Goal: Information Seeking & Learning: Learn about a topic

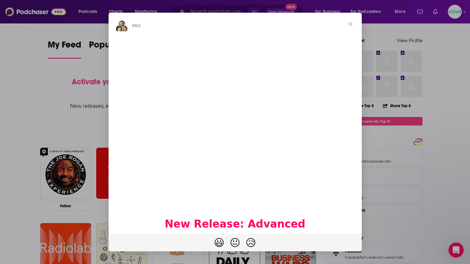
click at [352, 24] on span "Close" at bounding box center [350, 24] width 23 height 23
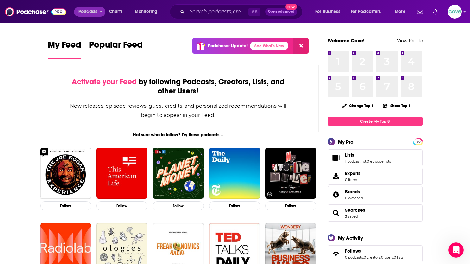
click at [98, 12] on button "Podcasts" at bounding box center [89, 12] width 31 height 10
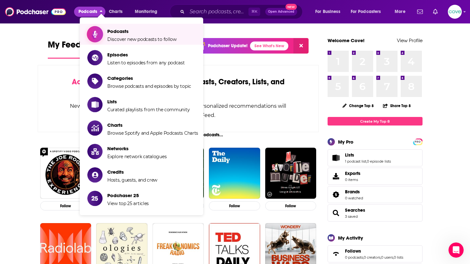
click at [136, 34] on span "Podcasts" at bounding box center [141, 31] width 69 height 6
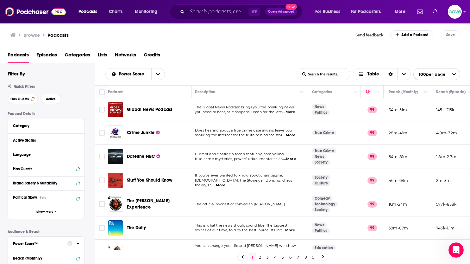
scroll to position [0, 2]
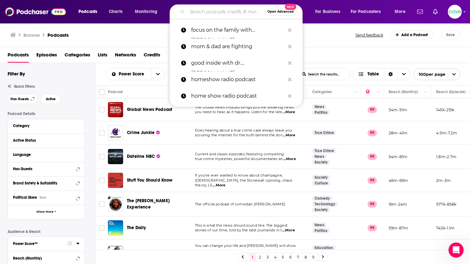
click at [204, 10] on input "Search podcasts, credits, & more..." at bounding box center [226, 12] width 78 height 10
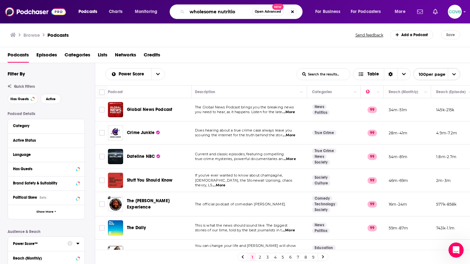
type input "wholesome nutrition"
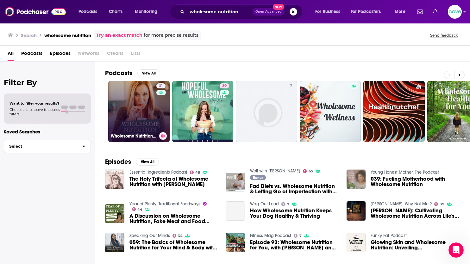
click at [135, 103] on link "31 Wholesome Nutrition with [PERSON_NAME]" at bounding box center [138, 111] width 61 height 61
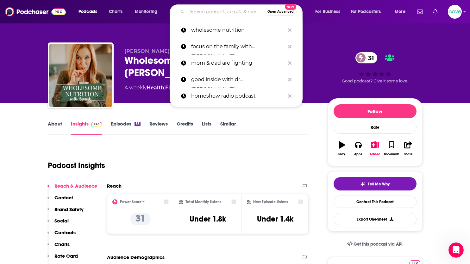
click at [211, 15] on input "Search podcasts, credits, & more..." at bounding box center [226, 12] width 78 height 10
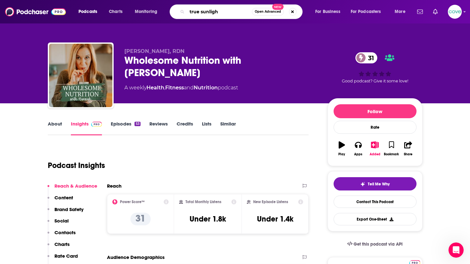
type input "true sunlight"
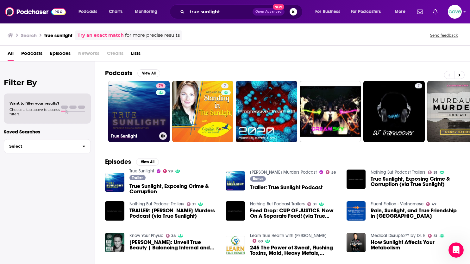
click at [139, 124] on link "79 True Sunlight" at bounding box center [138, 111] width 61 height 61
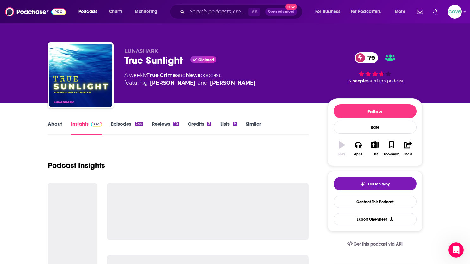
click at [139, 124] on div "244" at bounding box center [139, 124] width 8 height 4
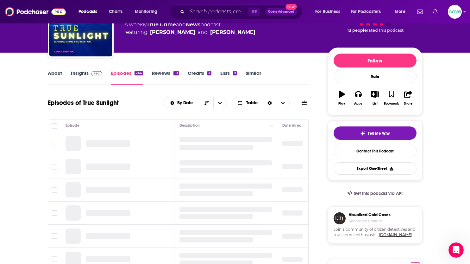
scroll to position [53, 0]
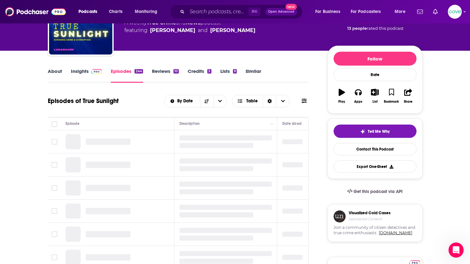
click at [79, 73] on link "Insights" at bounding box center [86, 75] width 31 height 15
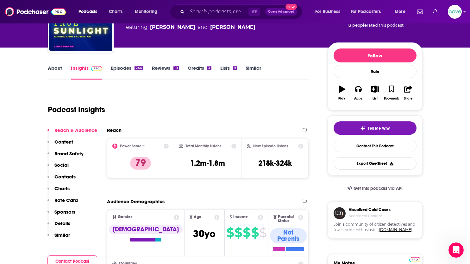
scroll to position [40, 0]
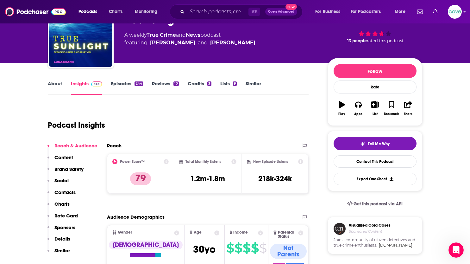
click at [375, 106] on icon "button" at bounding box center [375, 104] width 8 height 7
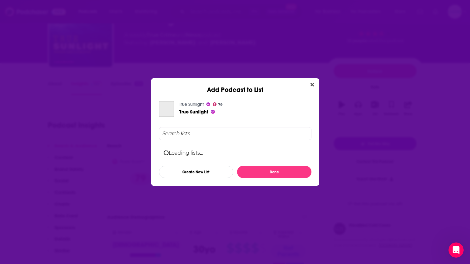
scroll to position [0, 0]
click at [221, 154] on div "[PERSON_NAME]" at bounding box center [235, 152] width 153 height 14
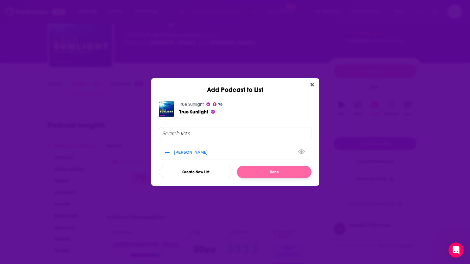
click at [275, 173] on button "Done" at bounding box center [274, 172] width 74 height 12
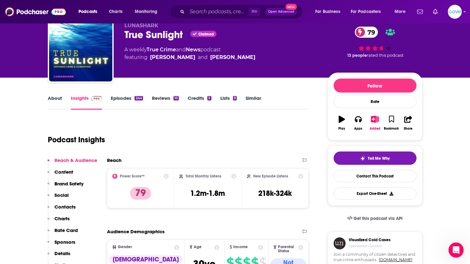
scroll to position [25, 0]
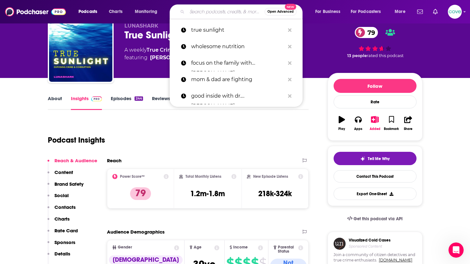
click at [214, 9] on input "Search podcasts, credits, & more..." at bounding box center [226, 12] width 78 height 10
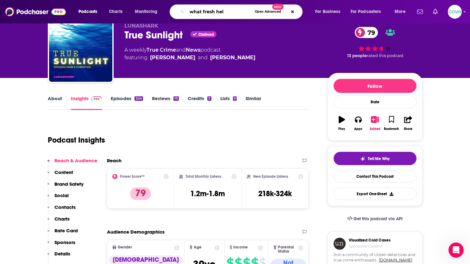
type input "what fresh hell"
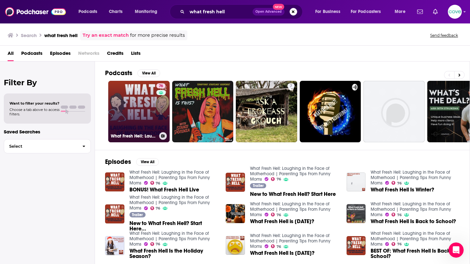
click at [145, 104] on link "76 What Fresh Hell: Laughing in the Face of Motherhood | Parenting Tips From Fu…" at bounding box center [138, 111] width 61 height 61
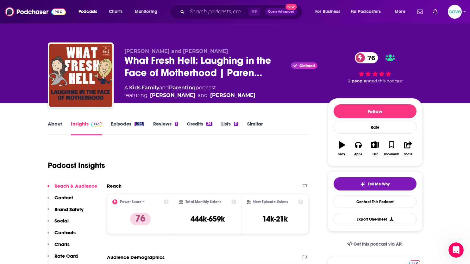
click at [374, 146] on icon "button" at bounding box center [375, 144] width 8 height 7
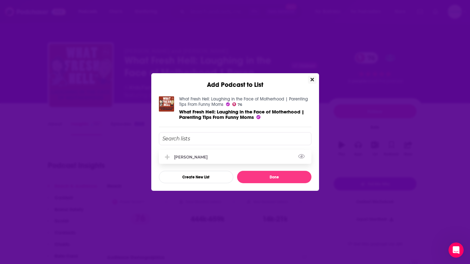
click at [221, 159] on div "[PERSON_NAME]" at bounding box center [235, 157] width 153 height 14
click at [277, 176] on button "Done" at bounding box center [274, 177] width 74 height 12
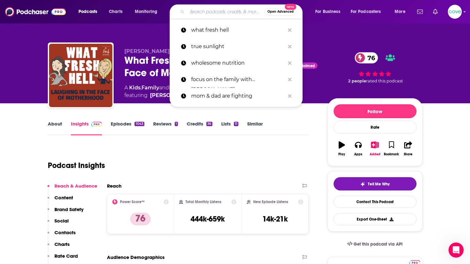
click at [202, 13] on input "Search podcasts, credits, & more..." at bounding box center [226, 12] width 78 height 10
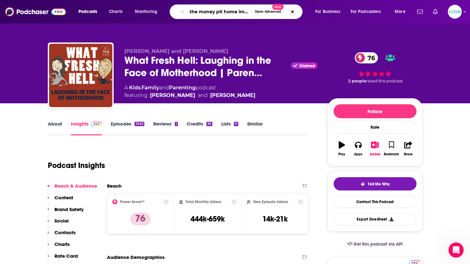
type input "the money pit home improvement"
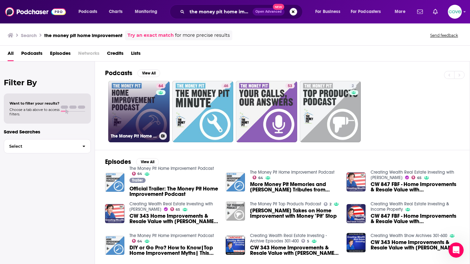
click at [138, 123] on link "64 The Money Pit Home Improvement Podcast" at bounding box center [138, 111] width 61 height 61
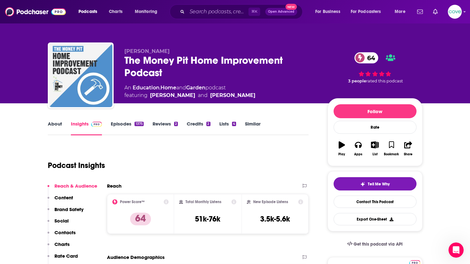
click at [375, 146] on icon "button" at bounding box center [375, 144] width 8 height 7
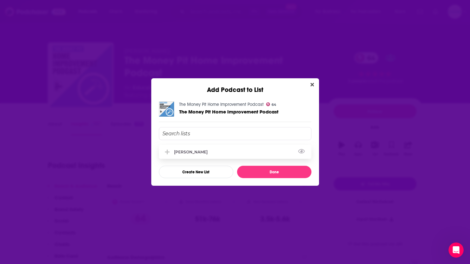
click at [220, 153] on div "[PERSON_NAME]" at bounding box center [235, 152] width 153 height 14
click at [277, 171] on button "Done" at bounding box center [274, 172] width 74 height 12
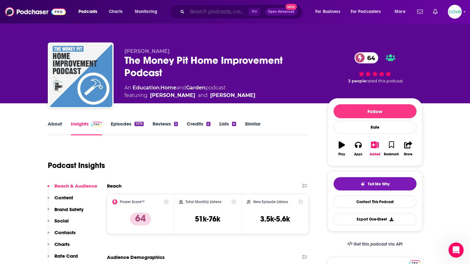
click at [216, 13] on input "Search podcasts, credits, & more..." at bounding box center [217, 12] width 61 height 10
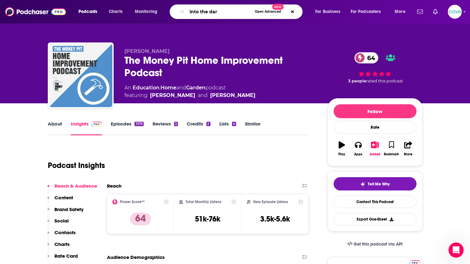
type input "into the dark"
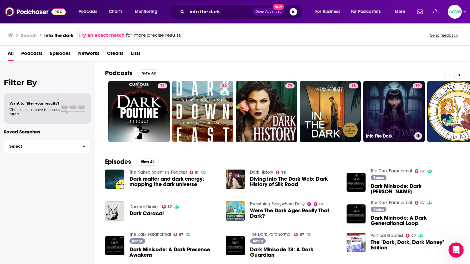
click at [390, 99] on link "79 Into The Dark" at bounding box center [393, 111] width 61 height 61
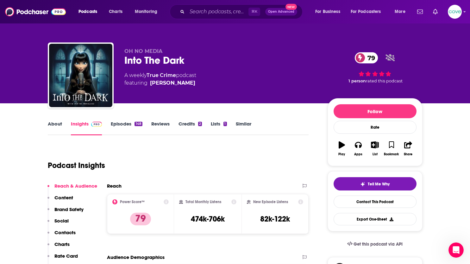
click at [374, 146] on icon "button" at bounding box center [375, 144] width 8 height 7
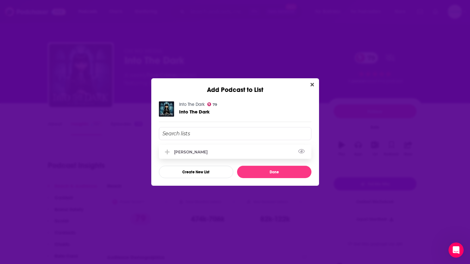
click at [189, 155] on div "[PERSON_NAME]" at bounding box center [235, 152] width 153 height 14
click at [279, 170] on button "Done" at bounding box center [274, 172] width 74 height 12
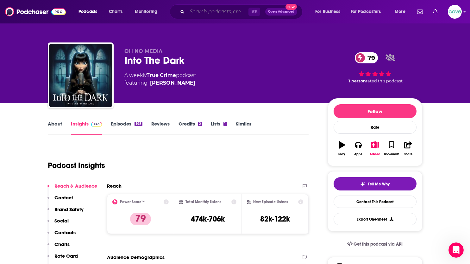
click at [236, 15] on input "Search podcasts, credits, & more..." at bounding box center [217, 12] width 61 height 10
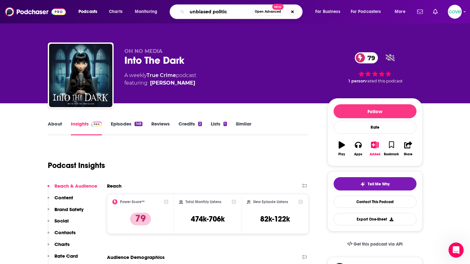
type input "unbiased politics"
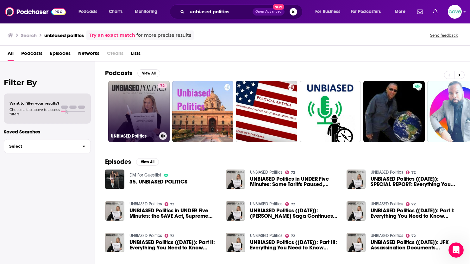
click at [129, 118] on link "72 UNBIASED Politics" at bounding box center [138, 111] width 61 height 61
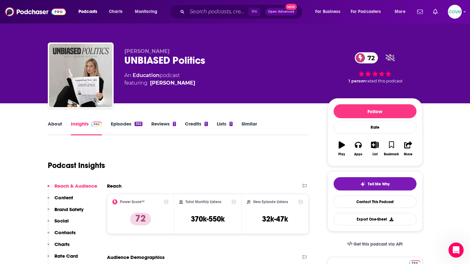
click at [375, 145] on icon "button" at bounding box center [375, 144] width 8 height 7
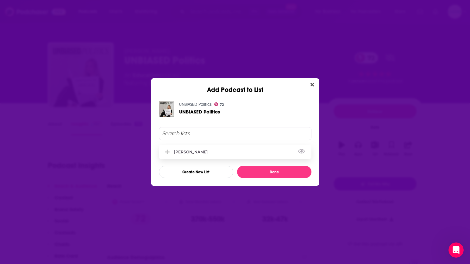
click at [192, 155] on div "[PERSON_NAME]" at bounding box center [235, 152] width 153 height 14
click at [279, 172] on button "Done" at bounding box center [274, 172] width 74 height 12
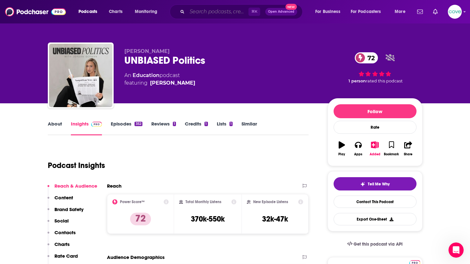
click at [232, 15] on input "Search podcasts, credits, & more..." at bounding box center [217, 12] width 61 height 10
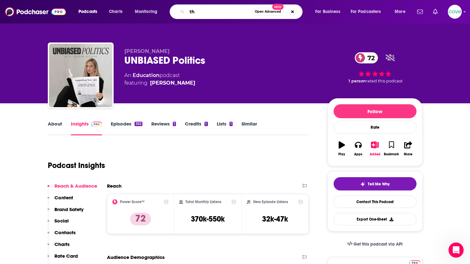
type input "t"
type input "1000 hours outside"
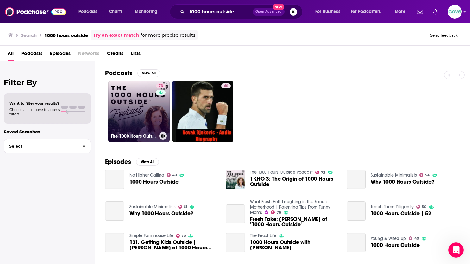
click at [126, 120] on link "73 The 1000 Hours Outside Podcast" at bounding box center [138, 111] width 61 height 61
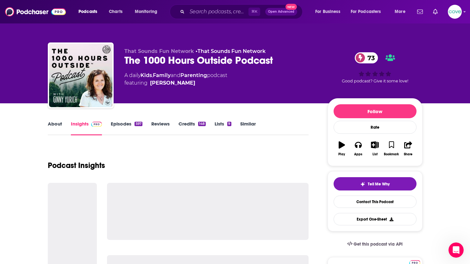
click at [378, 145] on icon "button" at bounding box center [375, 144] width 8 height 7
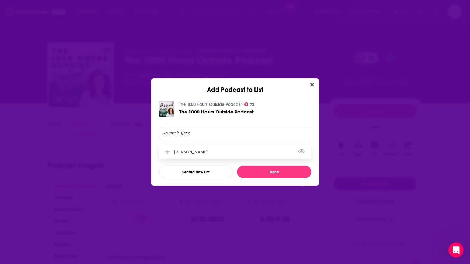
click at [190, 151] on div "[PERSON_NAME]" at bounding box center [192, 151] width 37 height 5
click at [272, 170] on button "Done" at bounding box center [274, 172] width 74 height 12
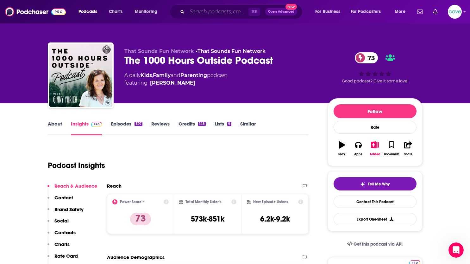
click at [212, 12] on input "Search podcasts, credits, & more..." at bounding box center [217, 12] width 61 height 10
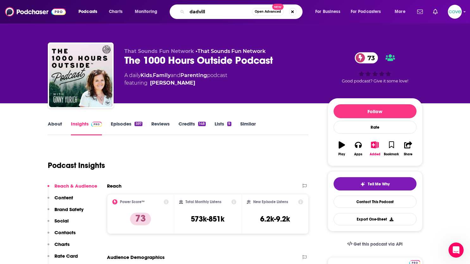
type input "[GEOGRAPHIC_DATA]"
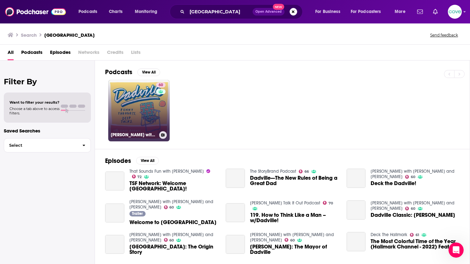
click at [150, 114] on link "60 Dadville with [PERSON_NAME] and [PERSON_NAME]" at bounding box center [138, 110] width 61 height 61
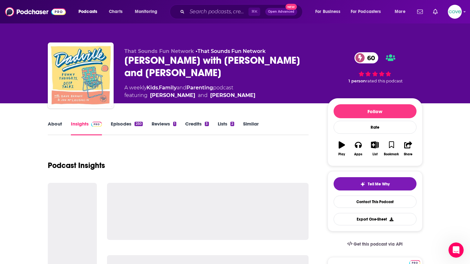
click at [374, 149] on button "List" at bounding box center [375, 148] width 16 height 23
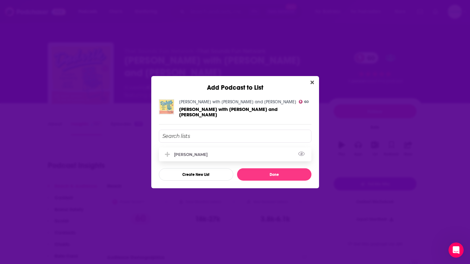
click at [235, 152] on div "[PERSON_NAME]" at bounding box center [235, 154] width 153 height 14
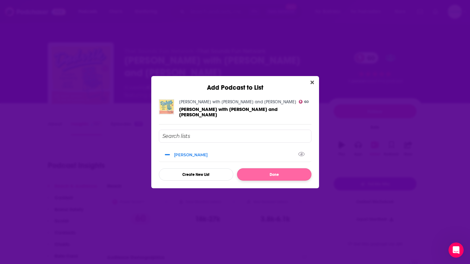
click at [281, 171] on button "Done" at bounding box center [274, 174] width 74 height 12
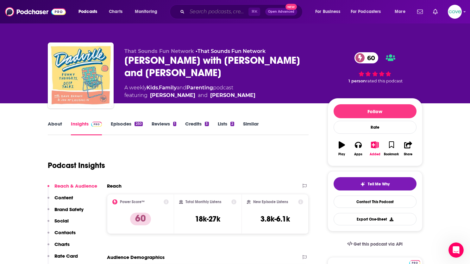
click at [225, 14] on input "Search podcasts, credits, & more..." at bounding box center [217, 12] width 61 height 10
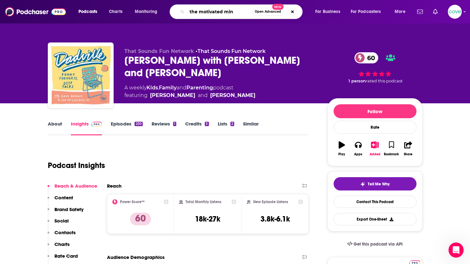
type input "the motivated mind"
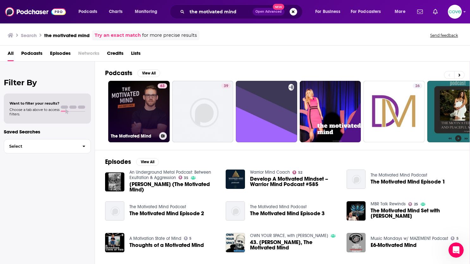
click at [152, 120] on link "63 The Motivated Mind" at bounding box center [138, 111] width 61 height 61
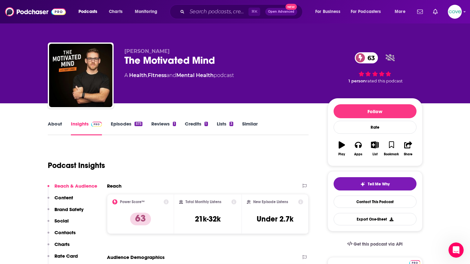
click at [376, 144] on icon "button" at bounding box center [375, 144] width 8 height 7
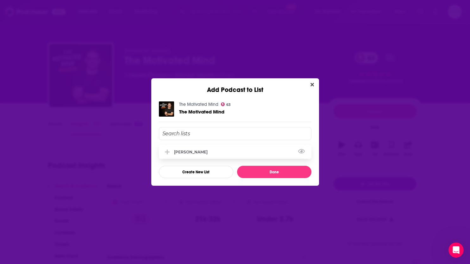
click at [219, 151] on div "[PERSON_NAME]" at bounding box center [235, 152] width 153 height 14
click at [284, 172] on button "Done" at bounding box center [274, 172] width 74 height 12
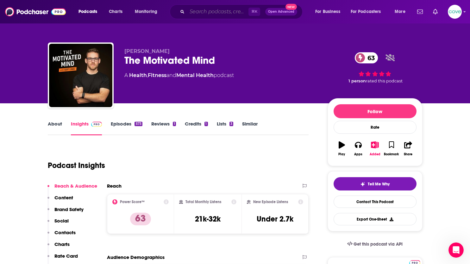
click at [233, 13] on input "Search podcasts, credits, & more..." at bounding box center [217, 12] width 61 height 10
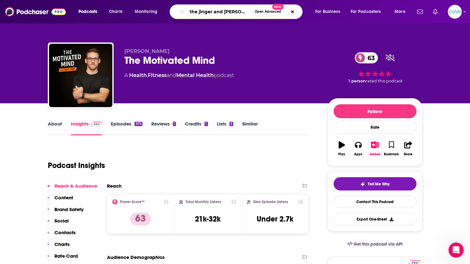
type input "the jinger and [PERSON_NAME]"
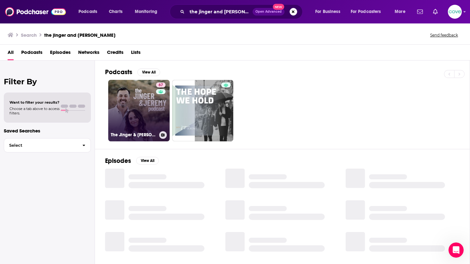
click at [146, 106] on link "67 The Jinger & [PERSON_NAME]" at bounding box center [138, 110] width 61 height 61
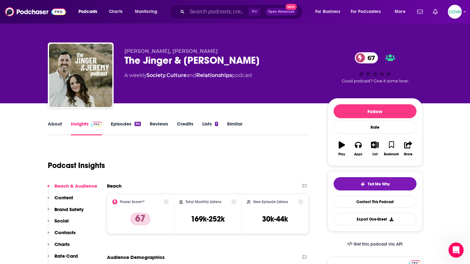
click at [375, 146] on icon "button" at bounding box center [375, 144] width 8 height 7
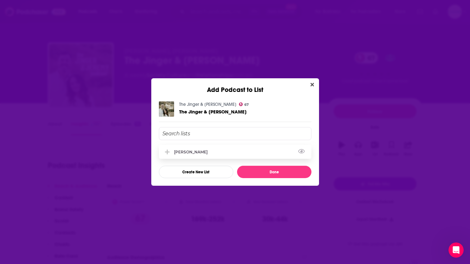
click at [198, 153] on div "[PERSON_NAME]" at bounding box center [235, 152] width 153 height 14
click at [283, 168] on button "Done" at bounding box center [274, 172] width 74 height 12
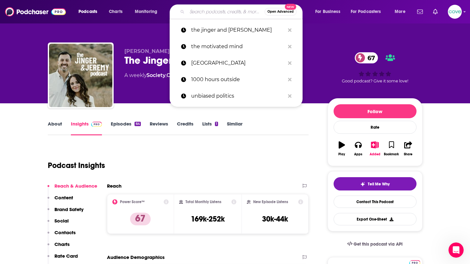
click at [220, 11] on input "Search podcasts, credits, & more..." at bounding box center [226, 12] width 78 height 10
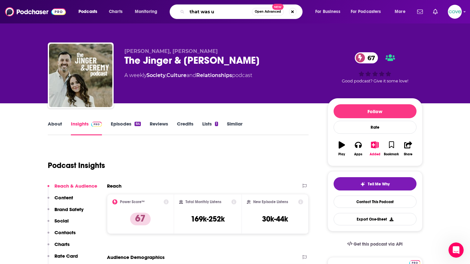
type input "that was us"
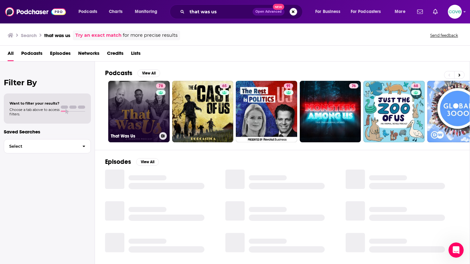
click at [145, 108] on link "78 That Was Us" at bounding box center [138, 111] width 61 height 61
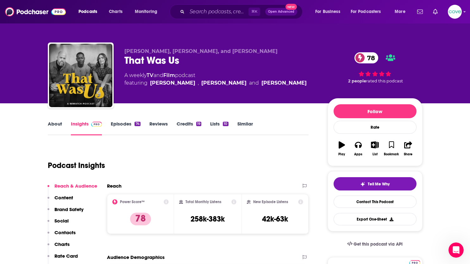
click at [374, 146] on icon "button" at bounding box center [375, 144] width 8 height 7
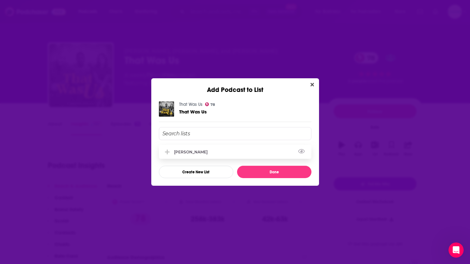
click at [191, 158] on div "[PERSON_NAME]" at bounding box center [235, 152] width 153 height 14
click at [267, 174] on button "Done" at bounding box center [274, 172] width 74 height 12
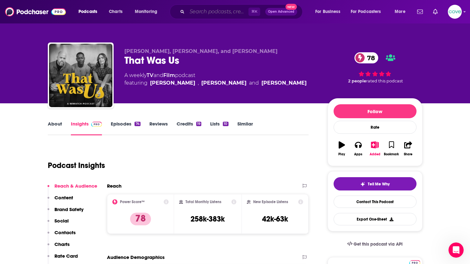
click at [203, 11] on input "Search podcasts, credits, & more..." at bounding box center [217, 12] width 61 height 10
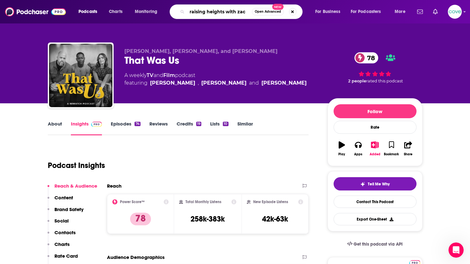
type input "raising heights with [PERSON_NAME]"
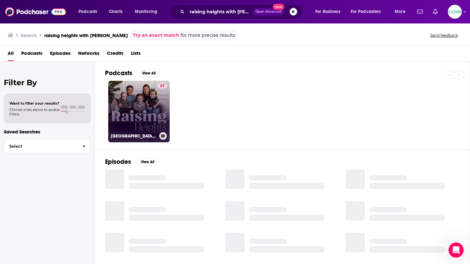
click at [143, 104] on link "67 [GEOGRAPHIC_DATA] with [PERSON_NAME] & [PERSON_NAME]" at bounding box center [138, 111] width 61 height 61
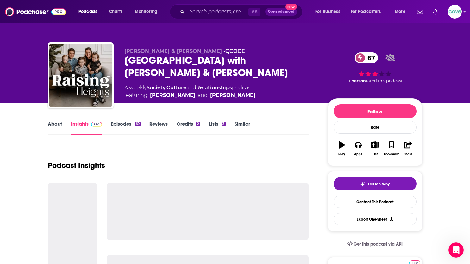
click at [375, 145] on icon "button" at bounding box center [375, 144] width 8 height 7
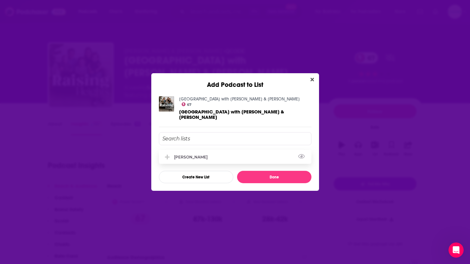
click at [214, 154] on div "[PERSON_NAME]" at bounding box center [235, 157] width 153 height 14
click at [268, 171] on button "Done" at bounding box center [274, 177] width 74 height 12
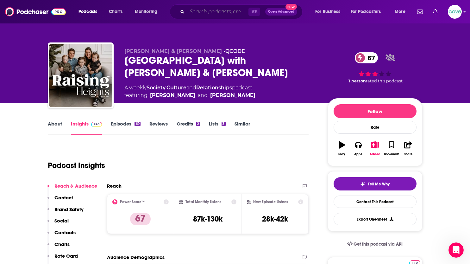
click at [232, 12] on input "Search podcasts, credits, & more..." at bounding box center [217, 12] width 61 height 10
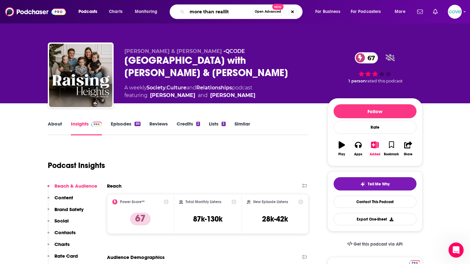
type input "more than reallity"
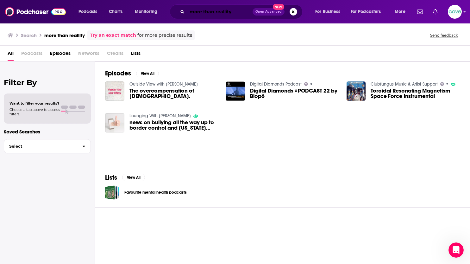
click at [226, 11] on input "more than reallity" at bounding box center [220, 12] width 66 height 10
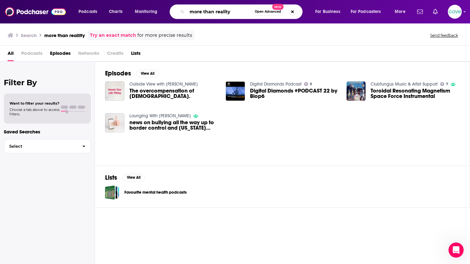
type input "more than reality"
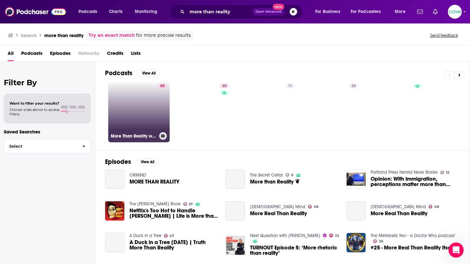
click at [143, 112] on link "65 More Than Reality with [PERSON_NAME] and [PERSON_NAME]" at bounding box center [138, 111] width 61 height 61
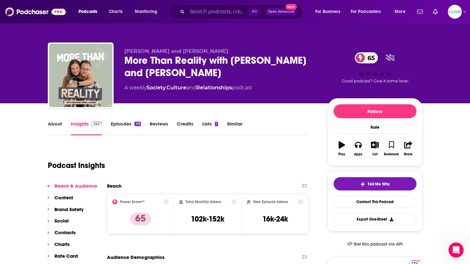
click at [375, 144] on icon "button" at bounding box center [375, 144] width 8 height 7
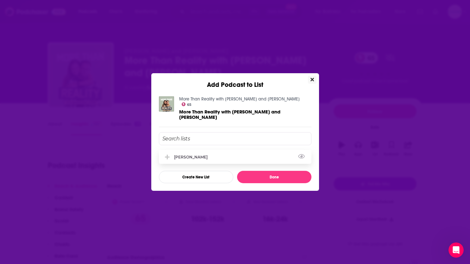
click at [200, 150] on div "[PERSON_NAME]" at bounding box center [235, 157] width 153 height 14
click at [276, 173] on button "Done" at bounding box center [274, 177] width 74 height 12
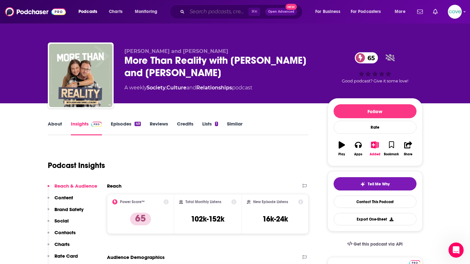
click at [212, 10] on input "Search podcasts, credits, & more..." at bounding box center [217, 12] width 61 height 10
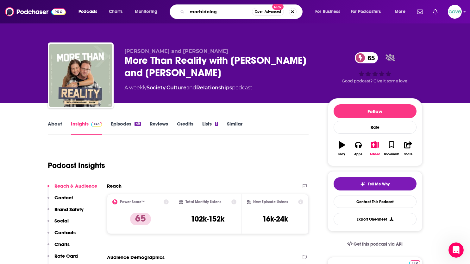
type input "morbidology"
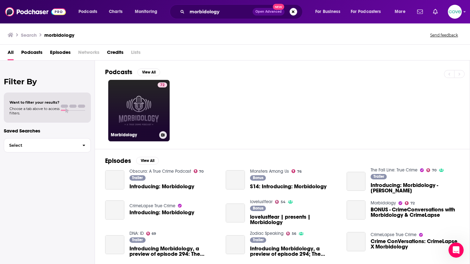
click at [153, 112] on link "72 Morbidology" at bounding box center [138, 110] width 61 height 61
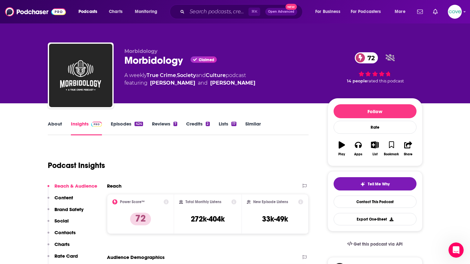
click at [375, 147] on icon "button" at bounding box center [375, 144] width 8 height 7
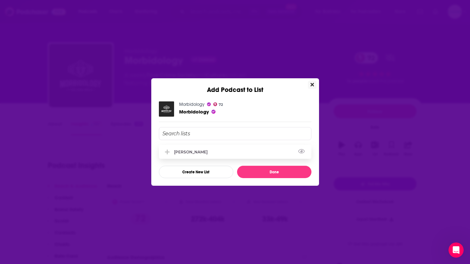
click at [202, 150] on div "[PERSON_NAME]" at bounding box center [235, 152] width 153 height 14
click at [270, 172] on button "Done" at bounding box center [274, 172] width 74 height 12
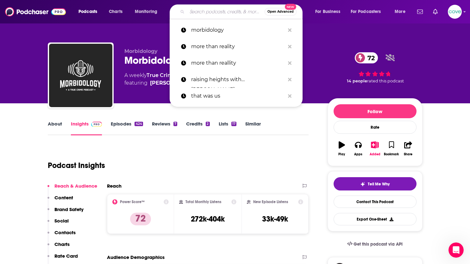
click at [231, 12] on input "Search podcasts, credits, & more..." at bounding box center [226, 12] width 78 height 10
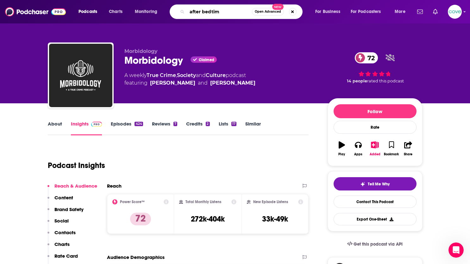
type input "after bedtime"
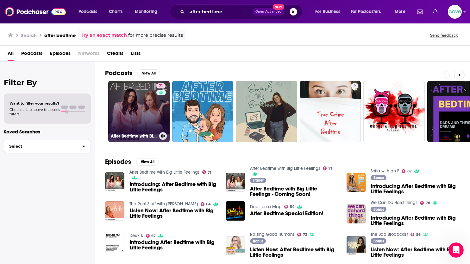
click at [138, 116] on link "71 After Bedtime with Big Little Feelings" at bounding box center [138, 111] width 61 height 61
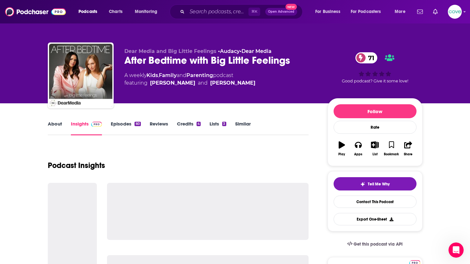
click at [373, 144] on icon "button" at bounding box center [375, 144] width 8 height 7
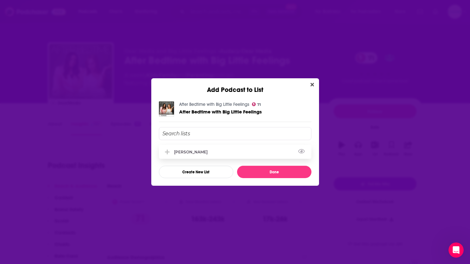
click at [200, 154] on div "[PERSON_NAME]" at bounding box center [235, 152] width 153 height 14
click at [267, 175] on button "Done" at bounding box center [274, 172] width 74 height 12
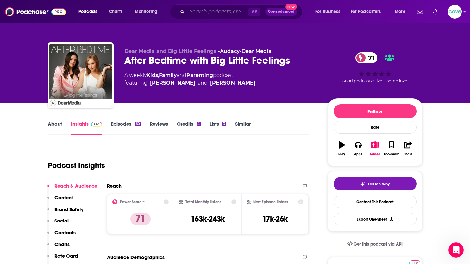
click at [198, 10] on input "Search podcasts, credits, & more..." at bounding box center [217, 12] width 61 height 10
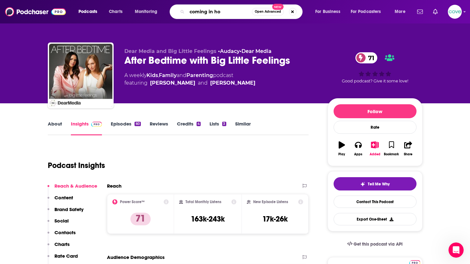
type input "coming in hot"
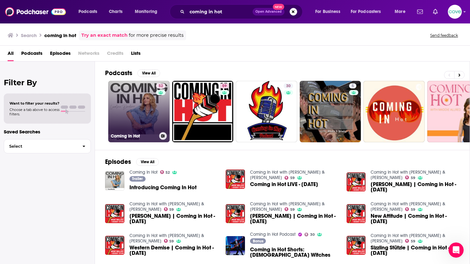
click at [156, 116] on div "52" at bounding box center [161, 107] width 11 height 49
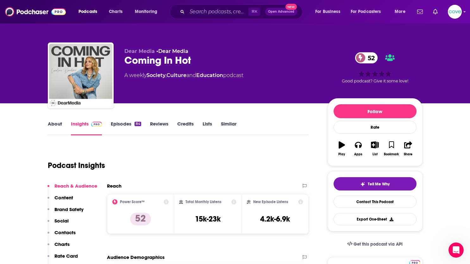
click at [375, 145] on icon "button" at bounding box center [375, 144] width 8 height 7
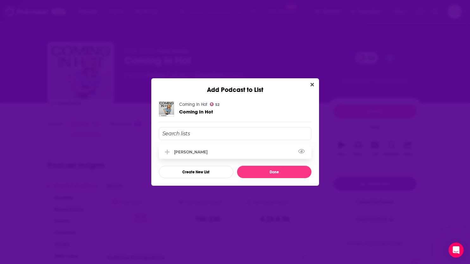
click at [217, 153] on div "[PERSON_NAME]" at bounding box center [235, 152] width 153 height 14
click at [274, 170] on button "Done" at bounding box center [274, 172] width 74 height 12
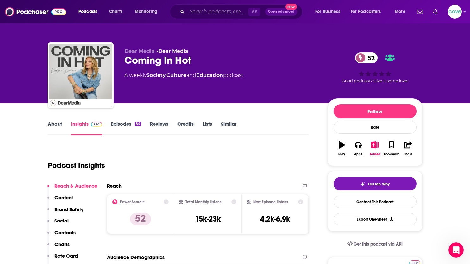
click at [206, 13] on input "Search podcasts, credits, & more..." at bounding box center [217, 12] width 61 height 10
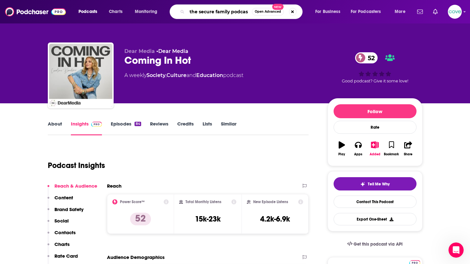
type input "the secure family podcast"
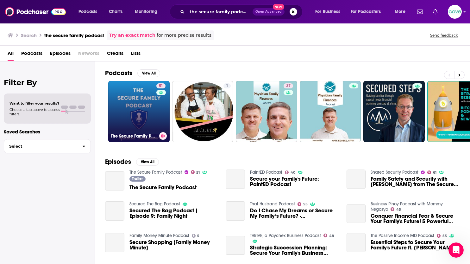
click at [149, 123] on link "51 The Secure Family Podcast" at bounding box center [138, 111] width 61 height 61
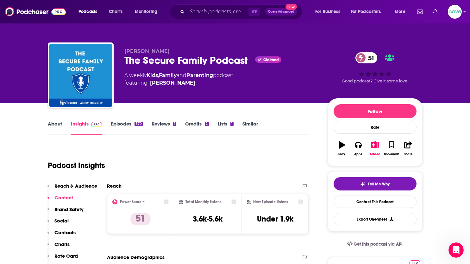
click at [250, 123] on link "Similar" at bounding box center [251, 128] width 16 height 15
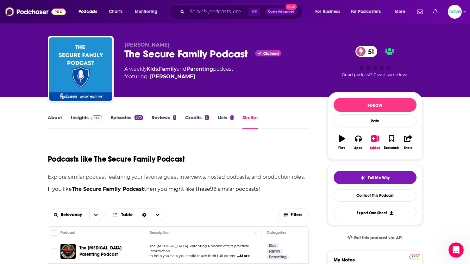
scroll to position [5, 0]
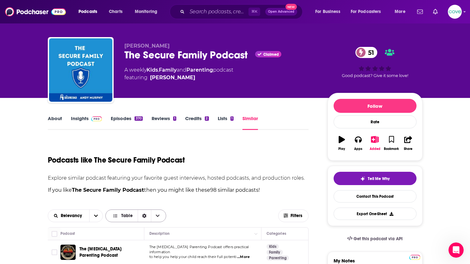
click at [120, 217] on span "Table" at bounding box center [122, 215] width 20 height 4
click at [128, 242] on div "Gallery" at bounding box center [135, 237] width 61 height 11
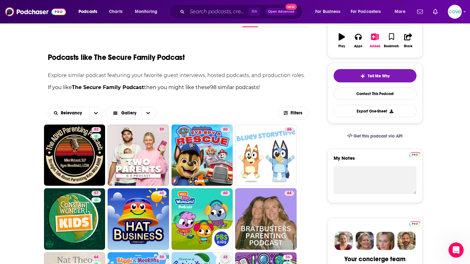
scroll to position [108, 0]
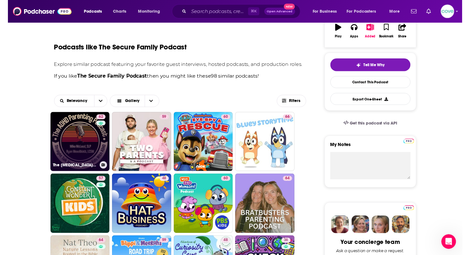
scroll to position [117, 0]
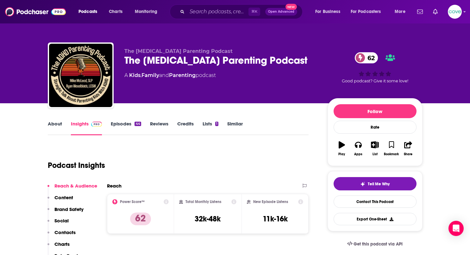
click at [359, 144] on icon "button" at bounding box center [358, 144] width 7 height 7
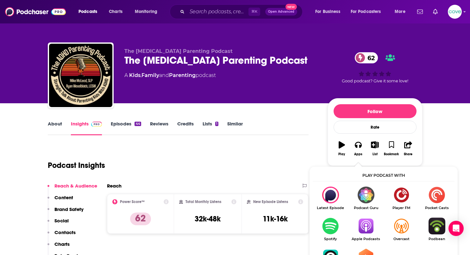
click at [366, 219] on img "Show Listen On dropdown" at bounding box center [365, 225] width 35 height 17
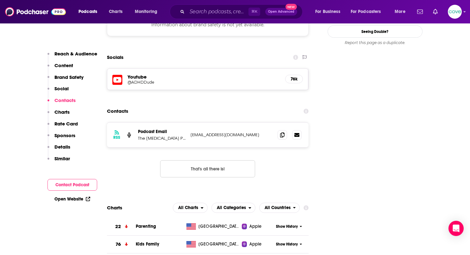
scroll to position [605, 0]
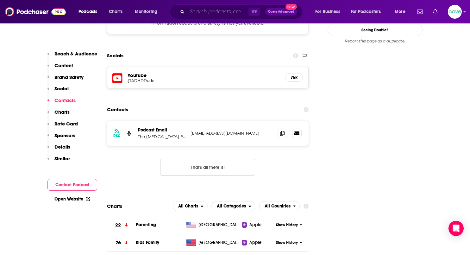
click at [216, 14] on input "Search podcasts, credits, & more..." at bounding box center [217, 12] width 61 height 10
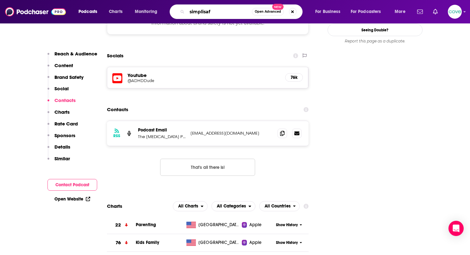
type input "simplisafe"
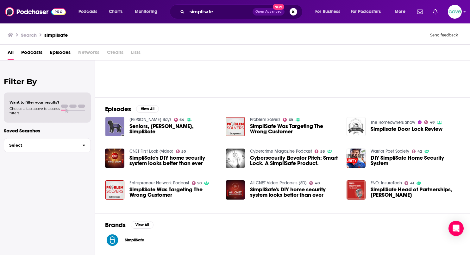
click at [138, 241] on span "SimpliSafe" at bounding box center [143, 239] width 37 height 5
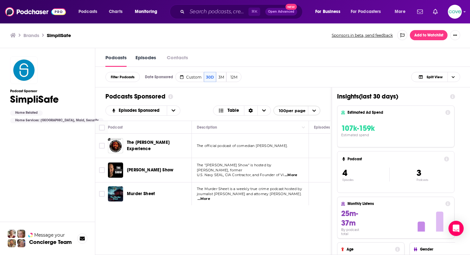
click at [146, 59] on link "Episodes" at bounding box center [146, 60] width 21 height 13
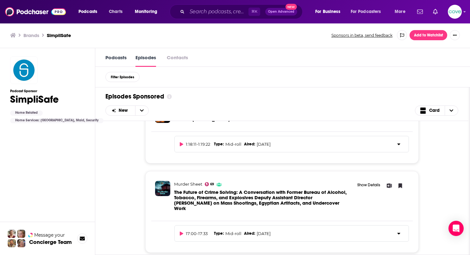
scroll to position [104, 0]
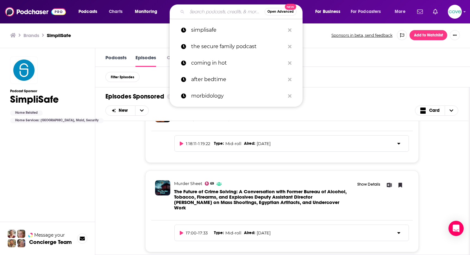
click at [217, 13] on input "Search podcasts, credits, & more..." at bounding box center [226, 12] width 78 height 10
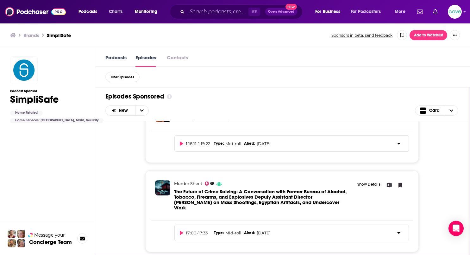
click at [320, 26] on div "Brands SimpliSafe Sponsors in beta, send feedback Add to Watchlist" at bounding box center [235, 35] width 470 height 26
click at [225, 15] on input "Search podcasts, credits, & more..." at bounding box center [217, 12] width 61 height 10
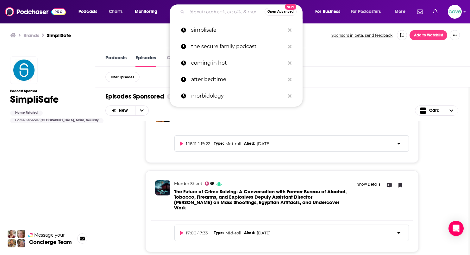
click at [123, 45] on div "Brands SimpliSafe Sponsors in beta, send feedback Add to Watchlist" at bounding box center [235, 35] width 470 height 26
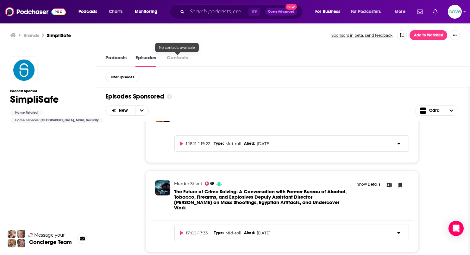
click at [182, 59] on button "Contacts" at bounding box center [177, 57] width 25 height 7
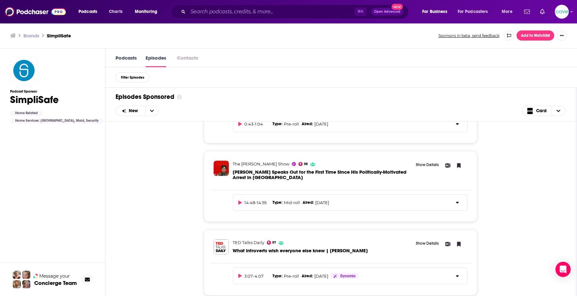
scroll to position [1172, 0]
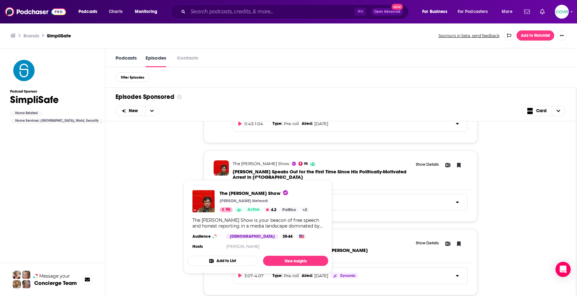
click at [257, 166] on span "The [PERSON_NAME] Show" at bounding box center [261, 163] width 57 height 5
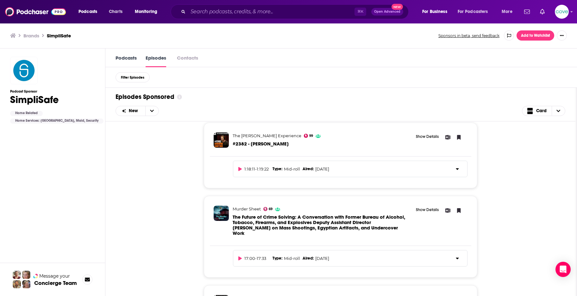
scroll to position [84, 0]
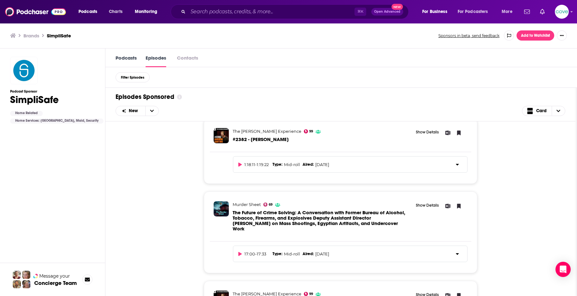
click at [134, 53] on div "Podcasts Episodes Contacts" at bounding box center [341, 57] width 472 height 19
click at [132, 59] on link "Podcasts" at bounding box center [126, 60] width 21 height 13
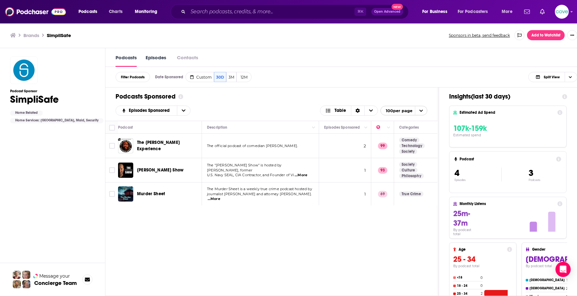
scroll to position [0, 0]
click at [154, 60] on link "Episodes" at bounding box center [156, 60] width 21 height 13
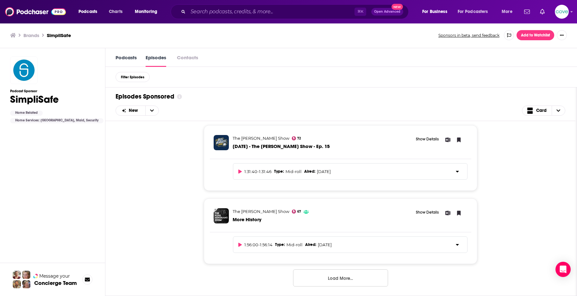
scroll to position [0, 0]
click at [354, 255] on button "Load More..." at bounding box center [340, 277] width 95 height 17
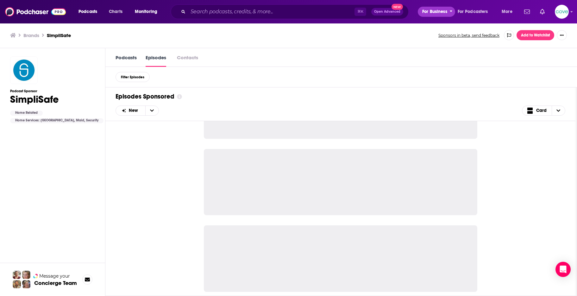
click at [439, 13] on span "For Business" at bounding box center [434, 11] width 25 height 9
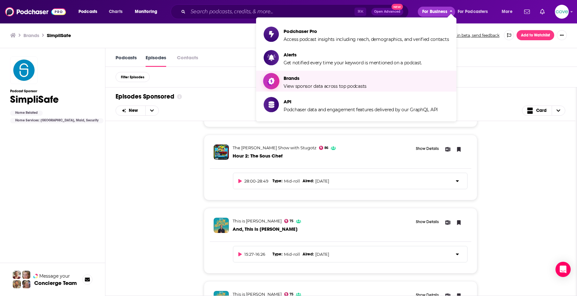
click at [371, 83] on link "Brands View sponsor data across top podcasts" at bounding box center [356, 81] width 185 height 16
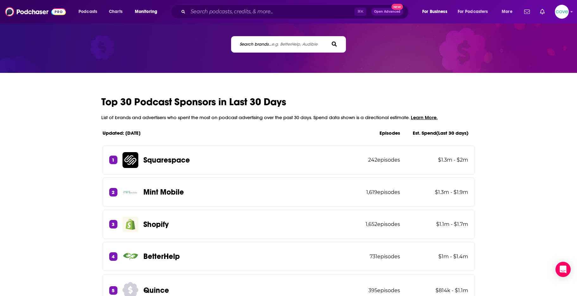
scroll to position [61, 0]
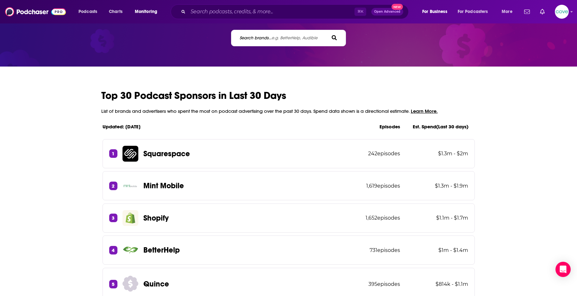
click at [283, 40] on span "e.g. BetterHelp, Audible" at bounding box center [295, 37] width 46 height 5
click at [283, 40] on input "Search brands... e.g. BetterHelp, Audible" at bounding box center [267, 38] width 57 height 7
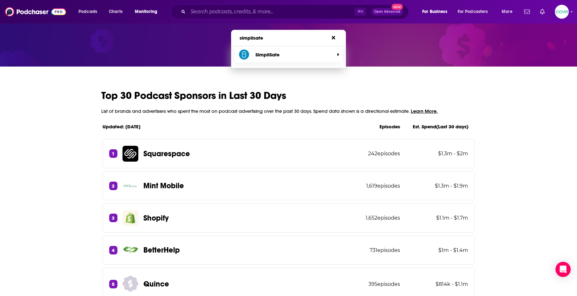
type input "simplisafe"
click at [280, 58] on span "SimpliSafe" at bounding box center [286, 54] width 97 height 13
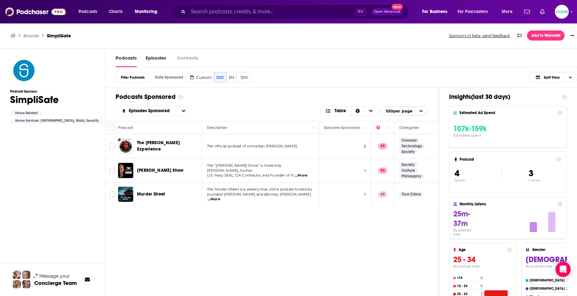
click at [164, 57] on link "Episodes" at bounding box center [156, 60] width 21 height 13
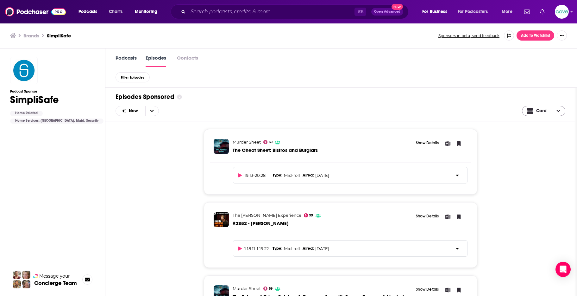
click at [470, 112] on icon "Choose View" at bounding box center [559, 111] width 4 height 2
click at [470, 113] on span "Card" at bounding box center [541, 111] width 10 height 4
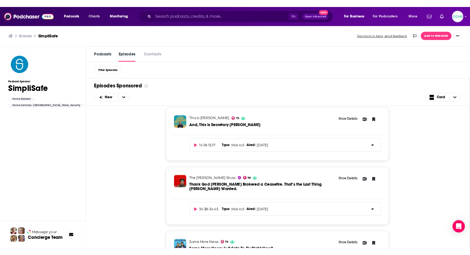
scroll to position [898, 0]
